Goal: Transaction & Acquisition: Book appointment/travel/reservation

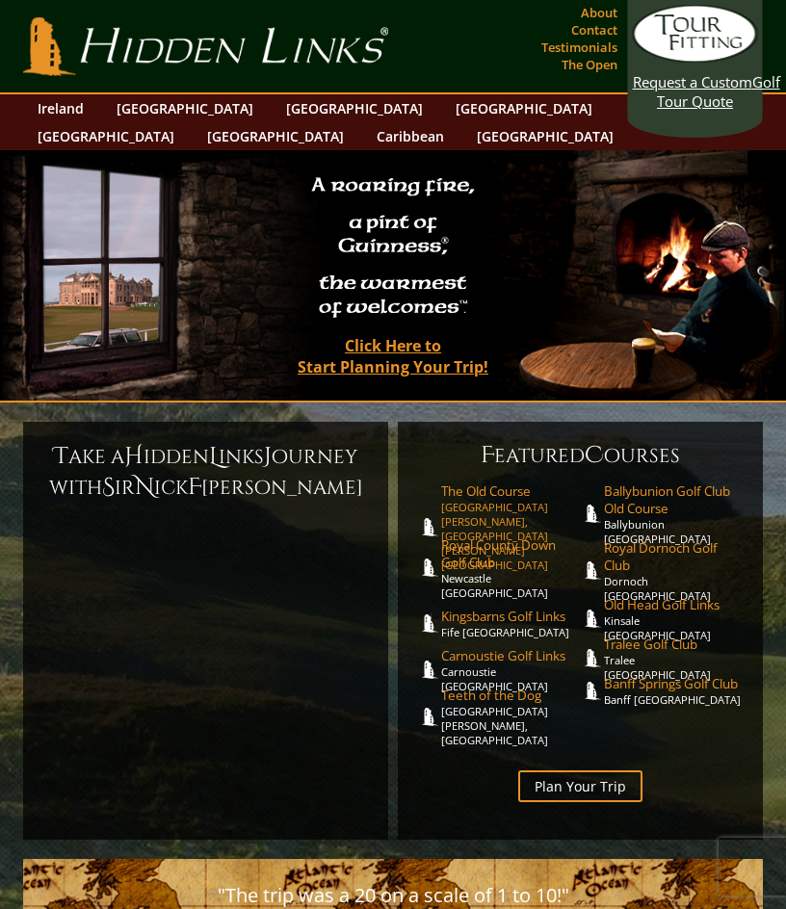
click at [486, 483] on link "The Old Course [GEOGRAPHIC_DATA][PERSON_NAME], [GEOGRAPHIC_DATA][PERSON_NAME] […" at bounding box center [510, 528] width 139 height 90
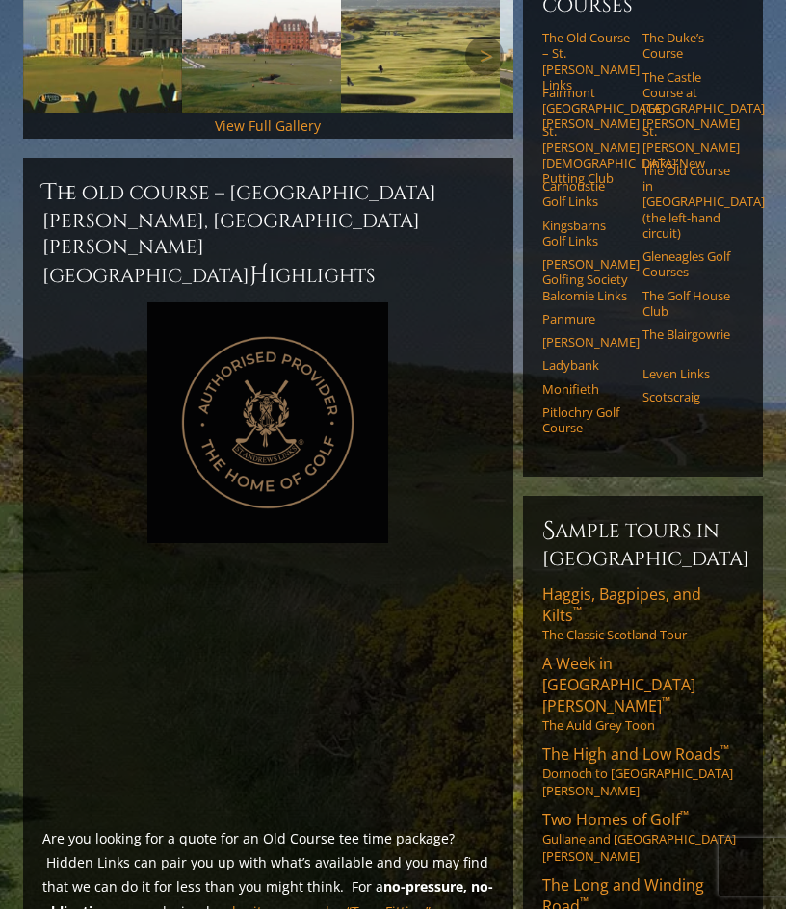
scroll to position [771, 0]
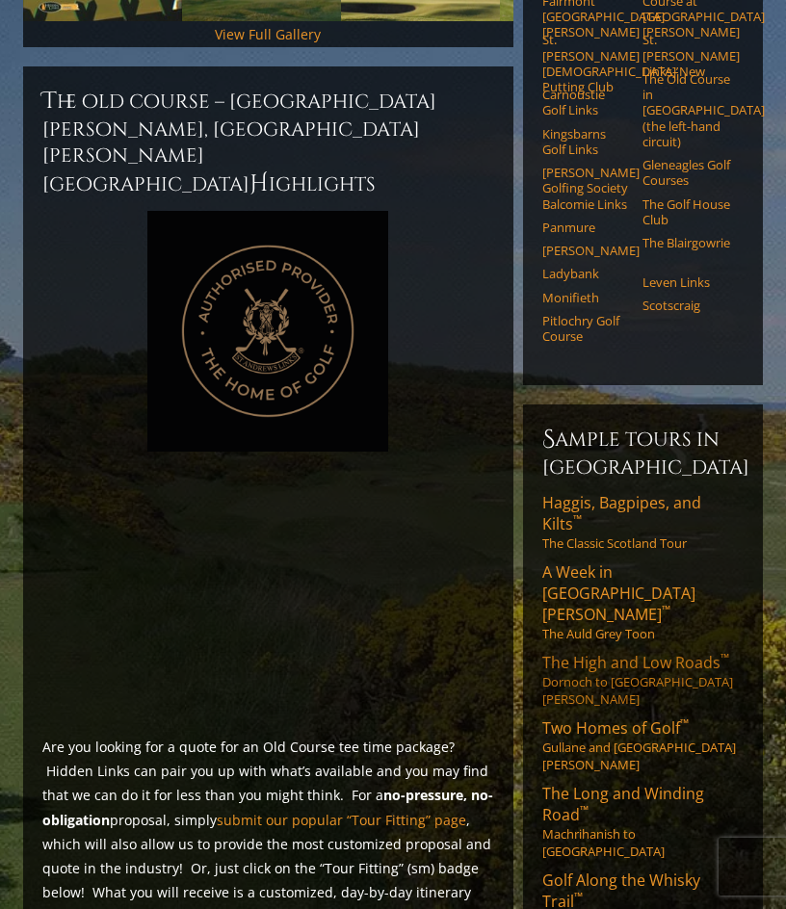
click at [609, 652] on span "The High and Low Roads ™" at bounding box center [635, 662] width 187 height 21
